Goal: Complete application form

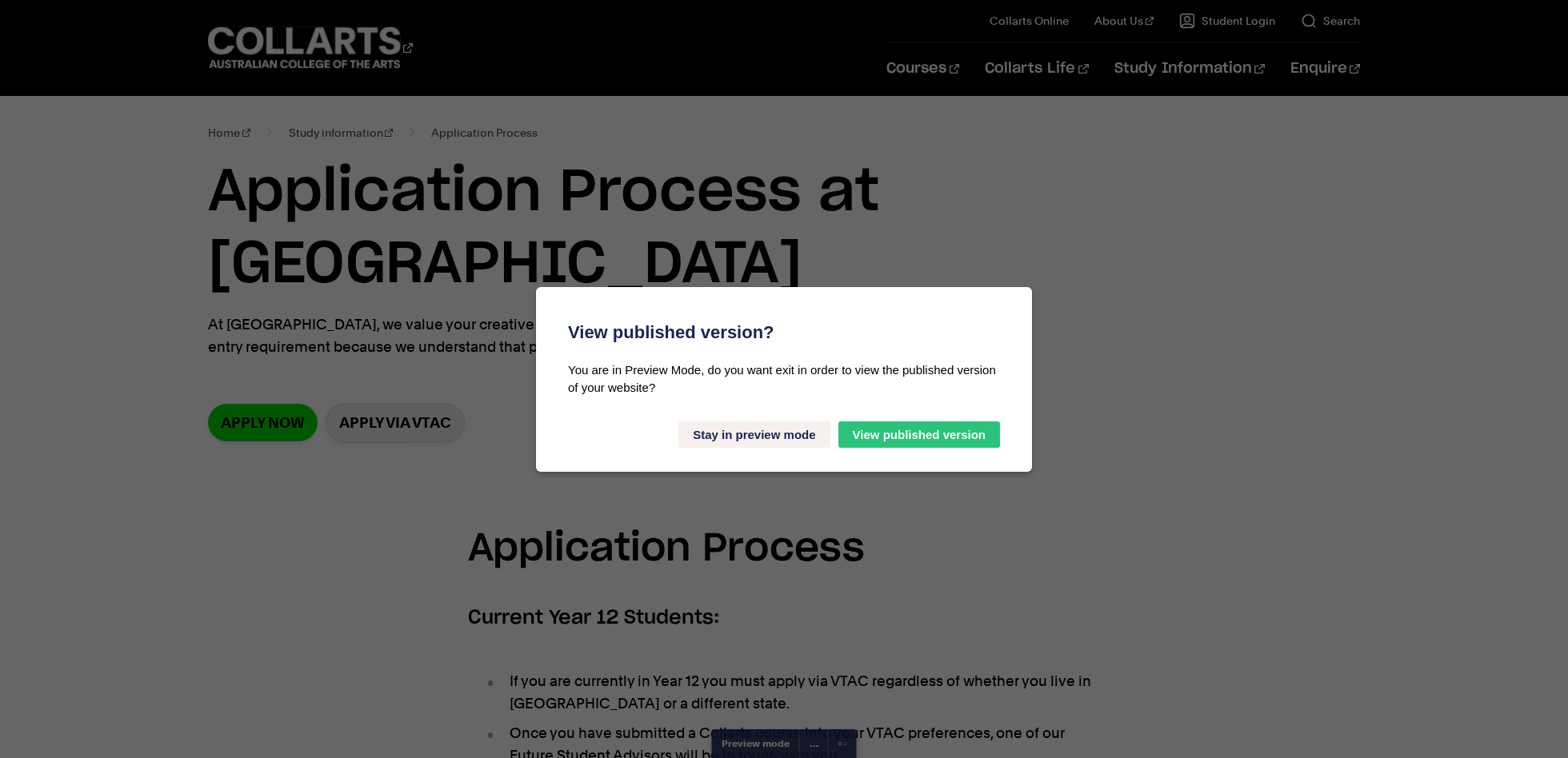
click at [715, 440] on button "Stay in preview mode" at bounding box center [753, 435] width 151 height 27
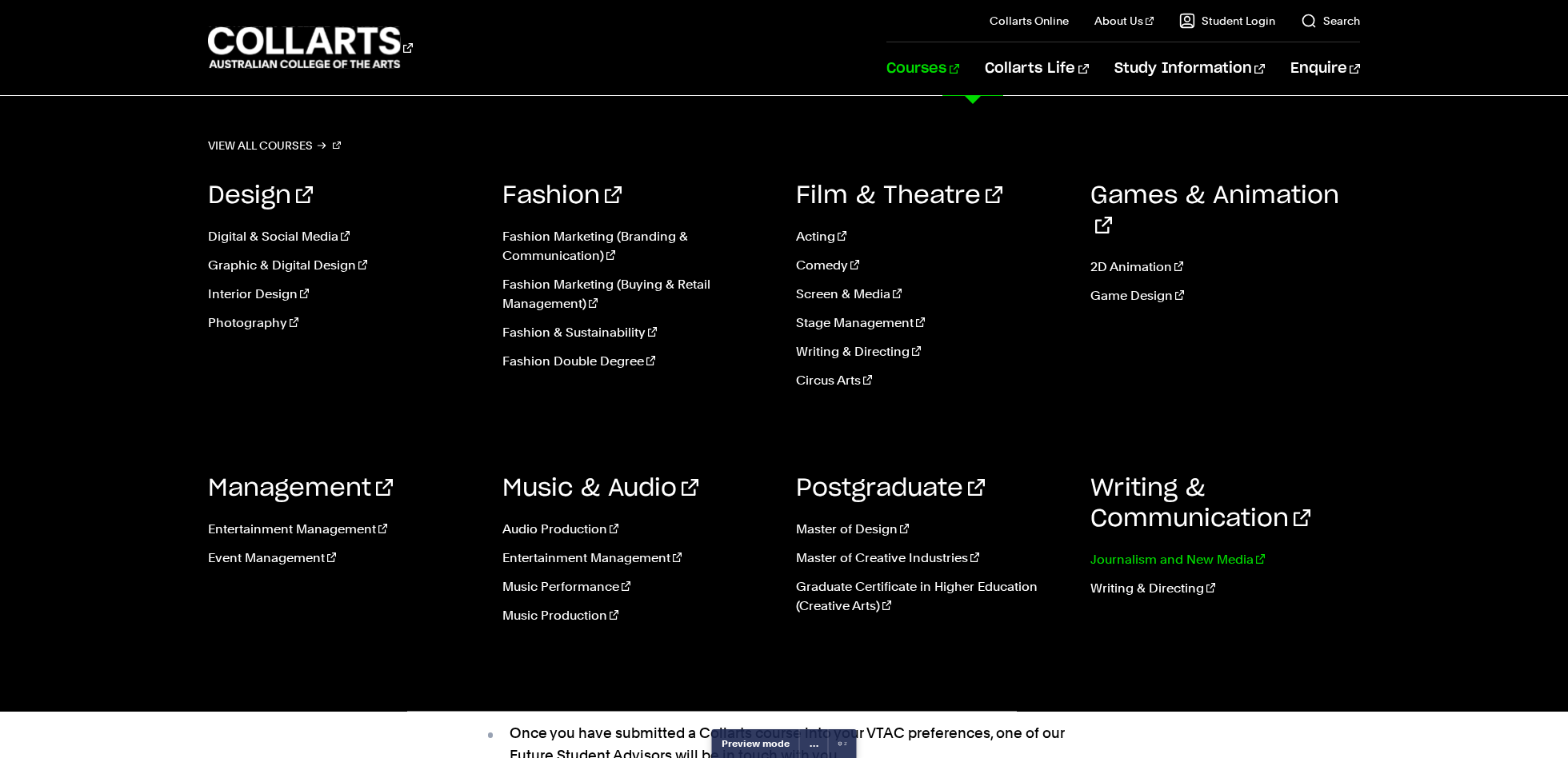
click at [1122, 553] on link "Journalism and New Media" at bounding box center [1225, 559] width 271 height 19
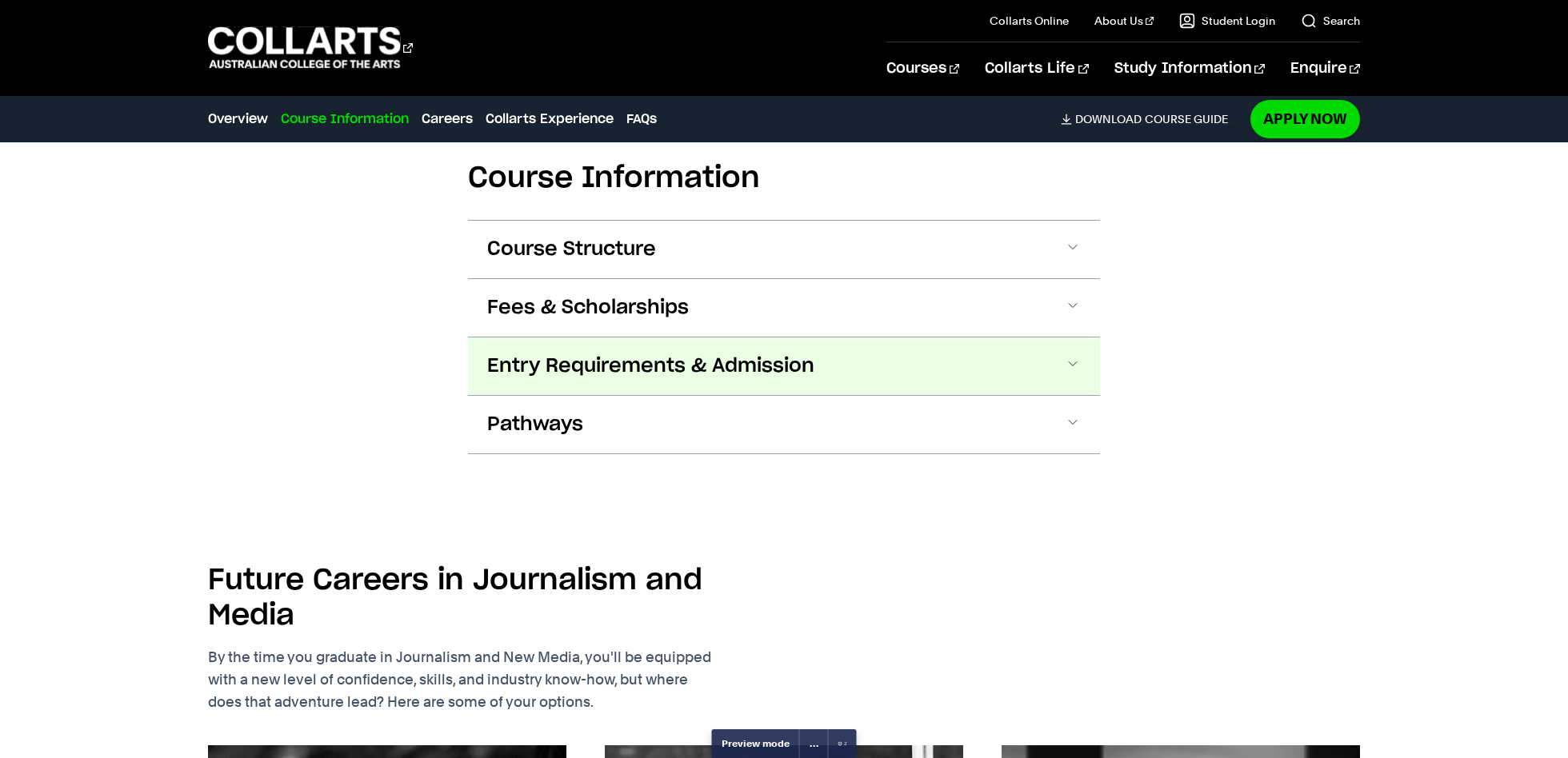
click at [708, 358] on span "Entry Requirements & Admission" at bounding box center [651, 366] width 327 height 26
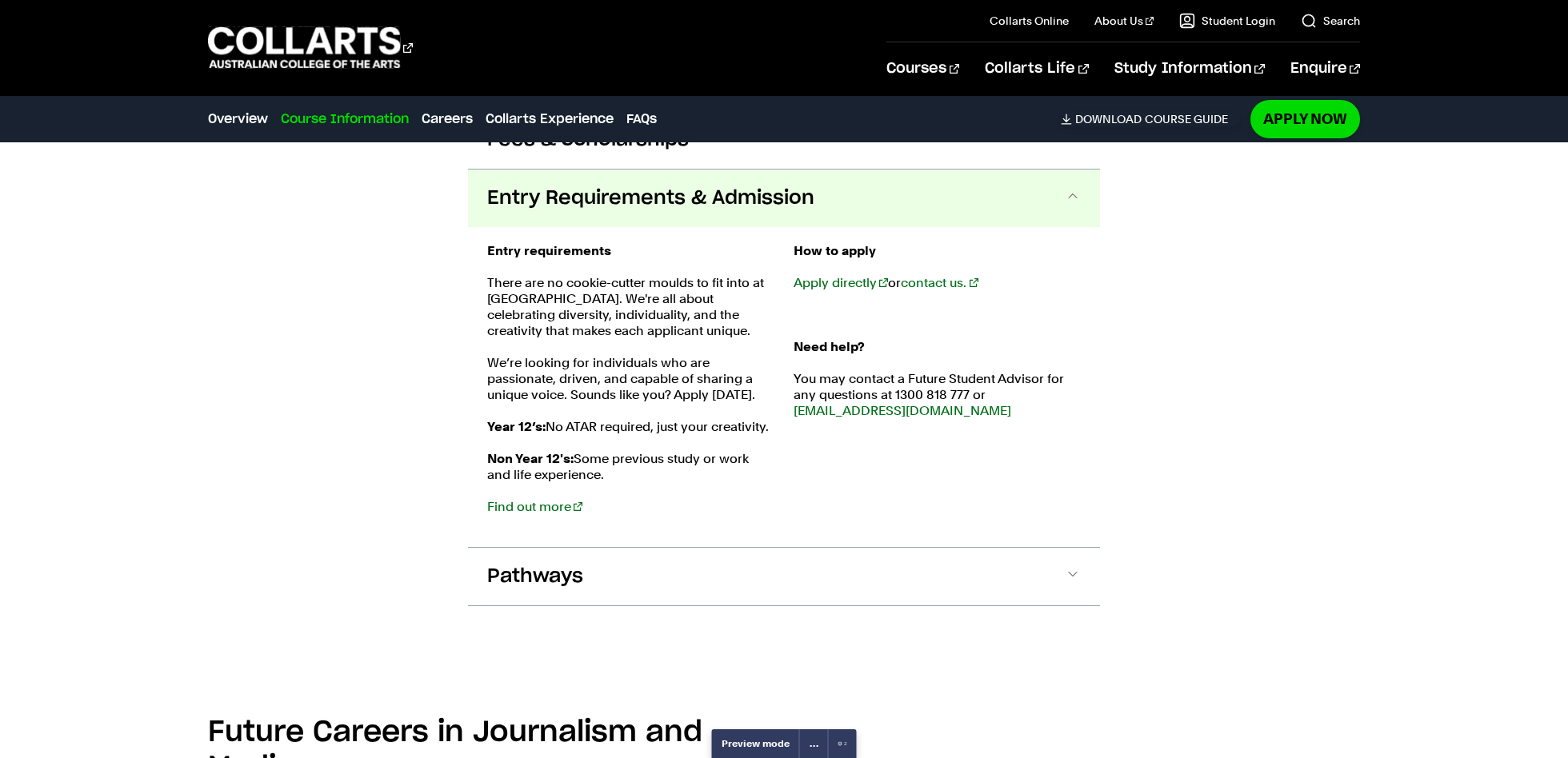
scroll to position [1655, 0]
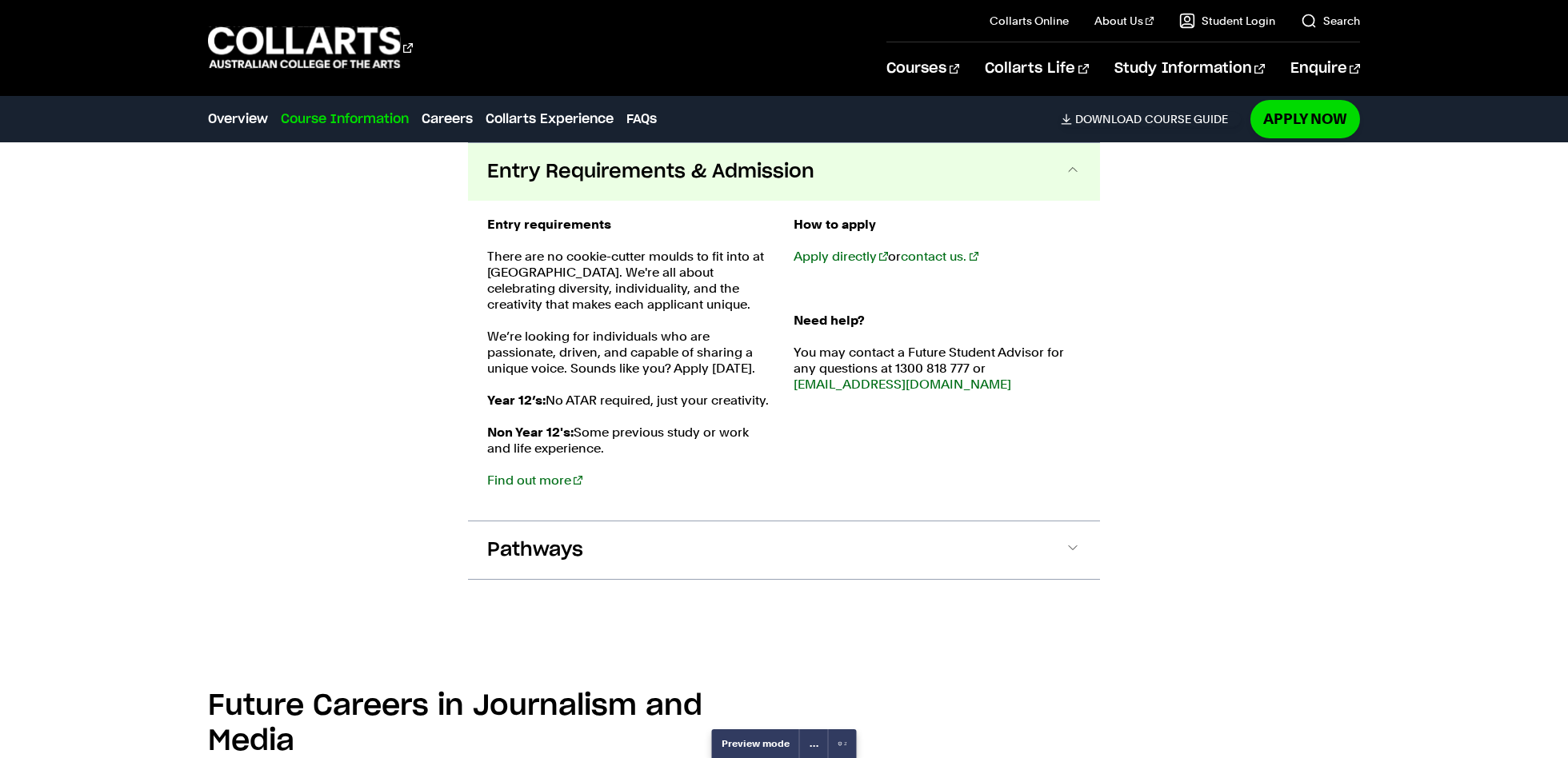
click at [571, 477] on p "Non Year 12's: Some previous study or work and life experience. Find out more" at bounding box center [631, 456] width 287 height 64
click at [561, 477] on link "Find out more" at bounding box center [535, 481] width 95 height 15
click at [815, 255] on link "Apply directly" at bounding box center [840, 256] width 94 height 15
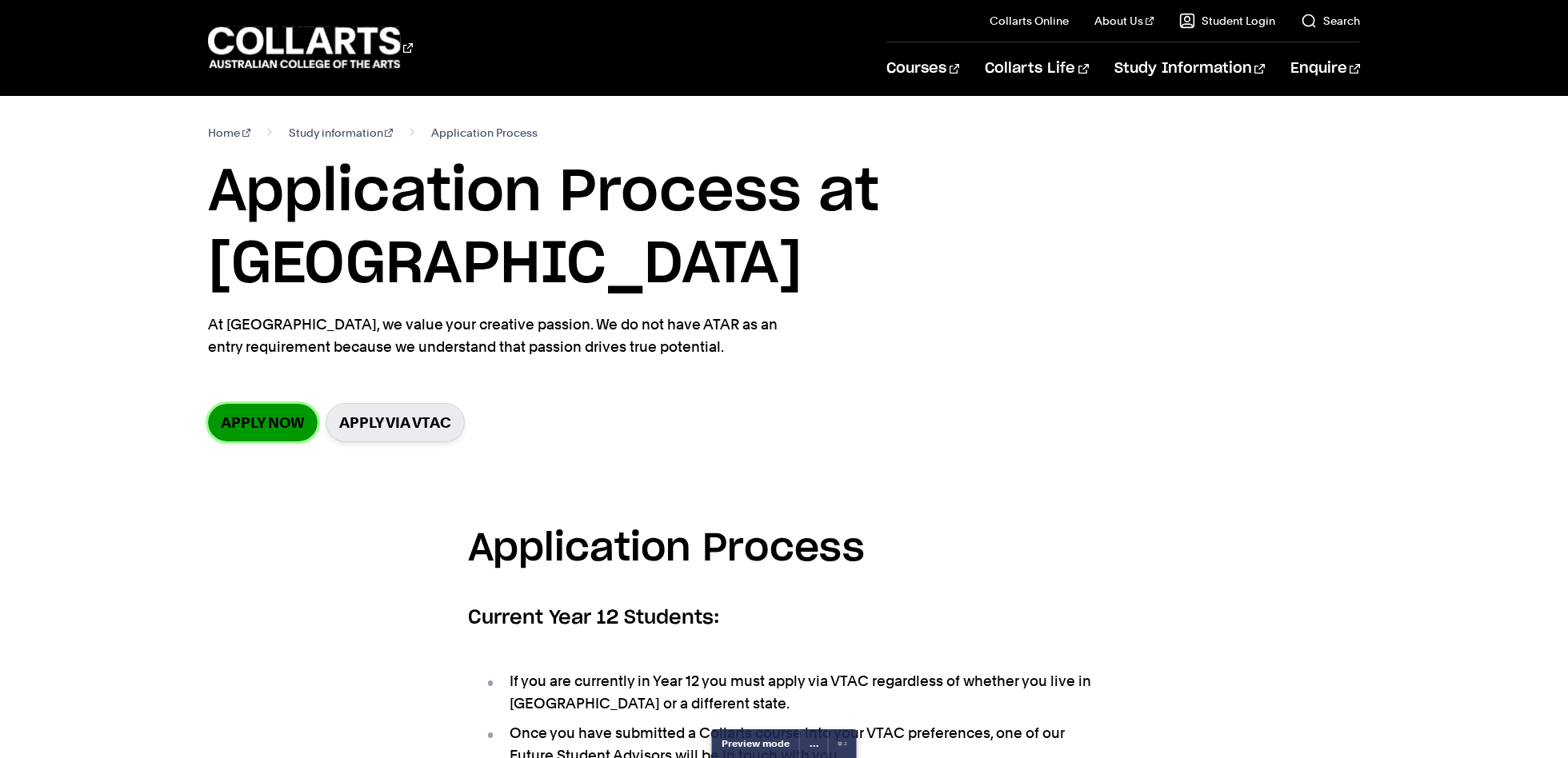
click at [255, 404] on link "Apply now" at bounding box center [262, 423] width 109 height 38
click at [379, 403] on link "Apply via VTAC" at bounding box center [395, 422] width 140 height 39
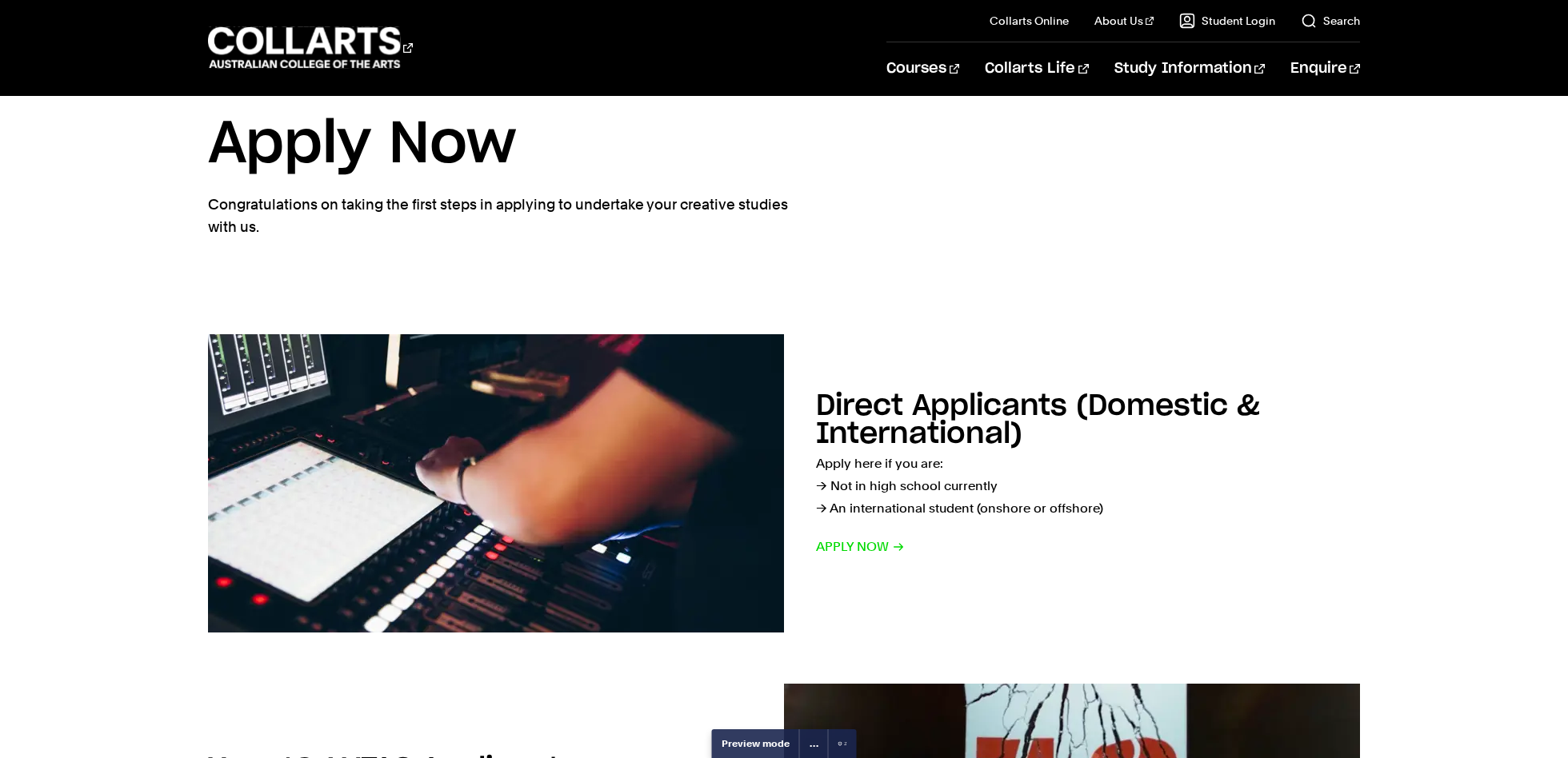
scroll to position [66, 0]
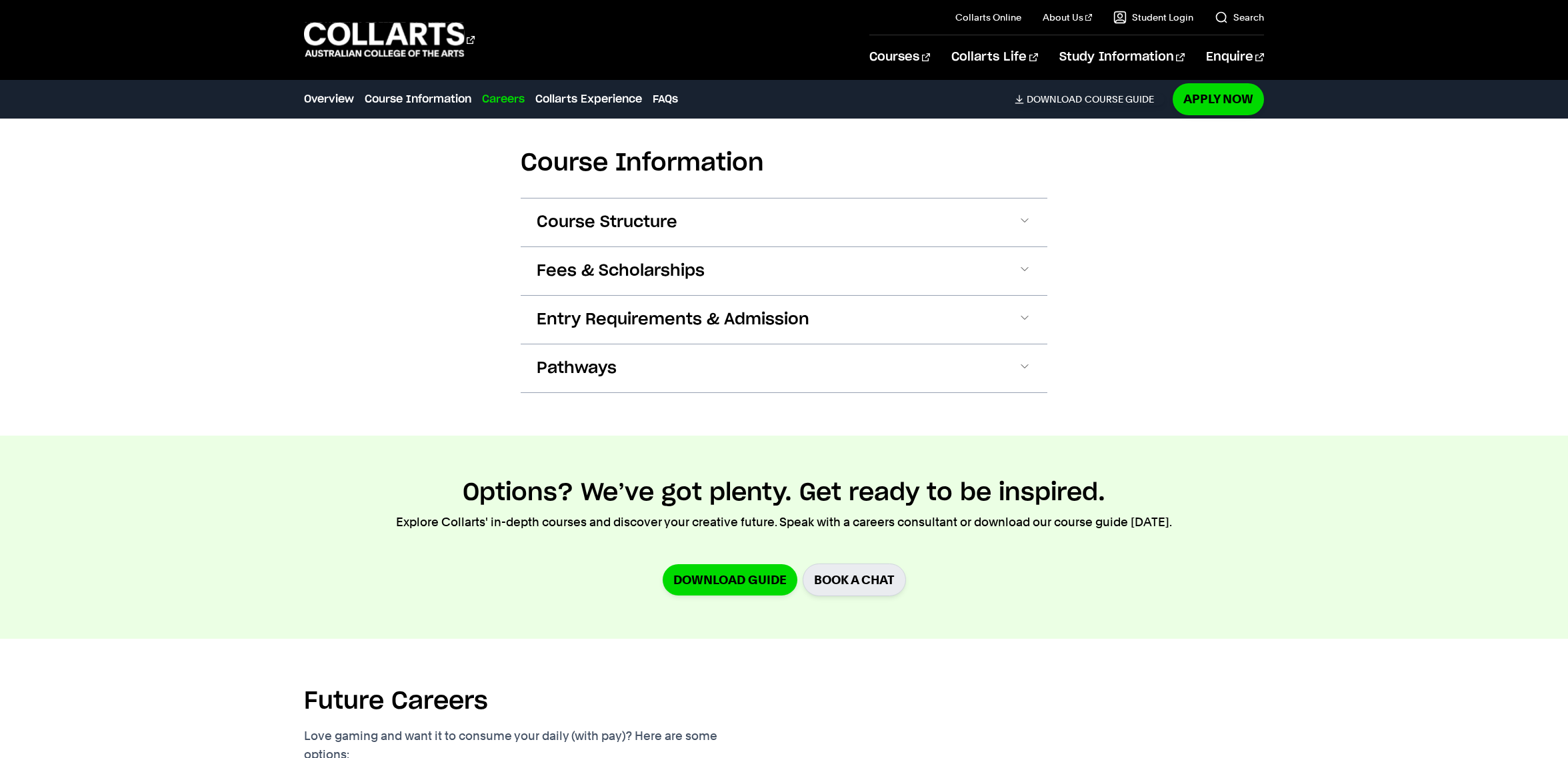
scroll to position [1570, 0]
